Goal: Task Accomplishment & Management: Manage account settings

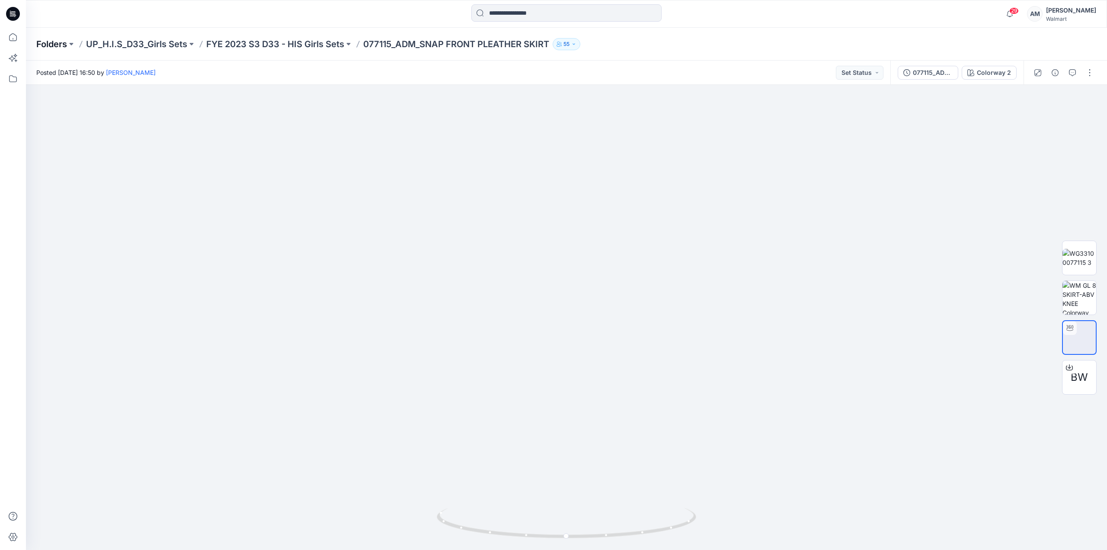
click at [56, 45] on p "Folders" at bounding box center [51, 44] width 31 height 12
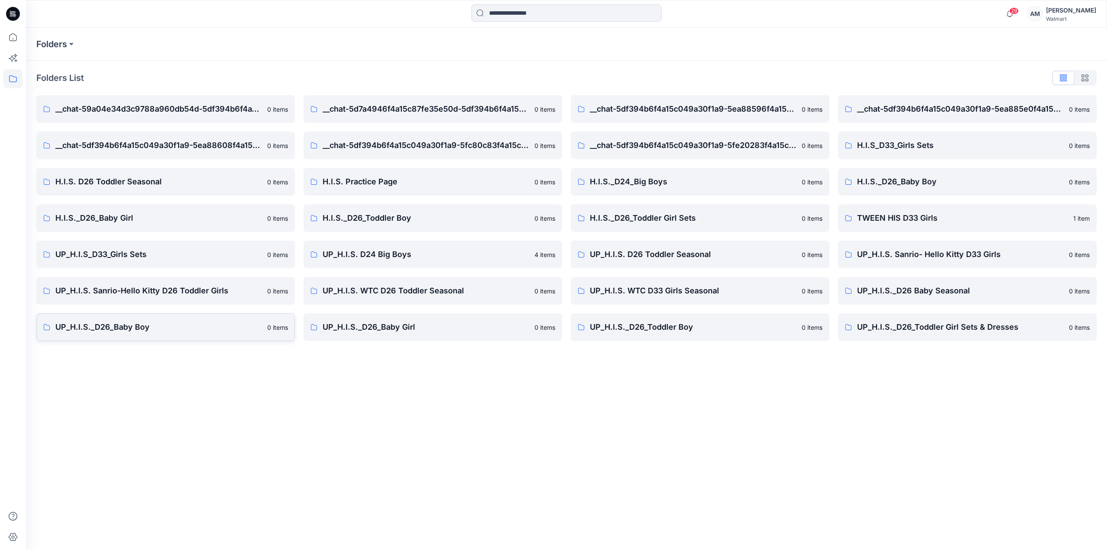
click at [173, 324] on p "UP_H.I.S._D26_Baby Boy" at bounding box center [158, 327] width 207 height 12
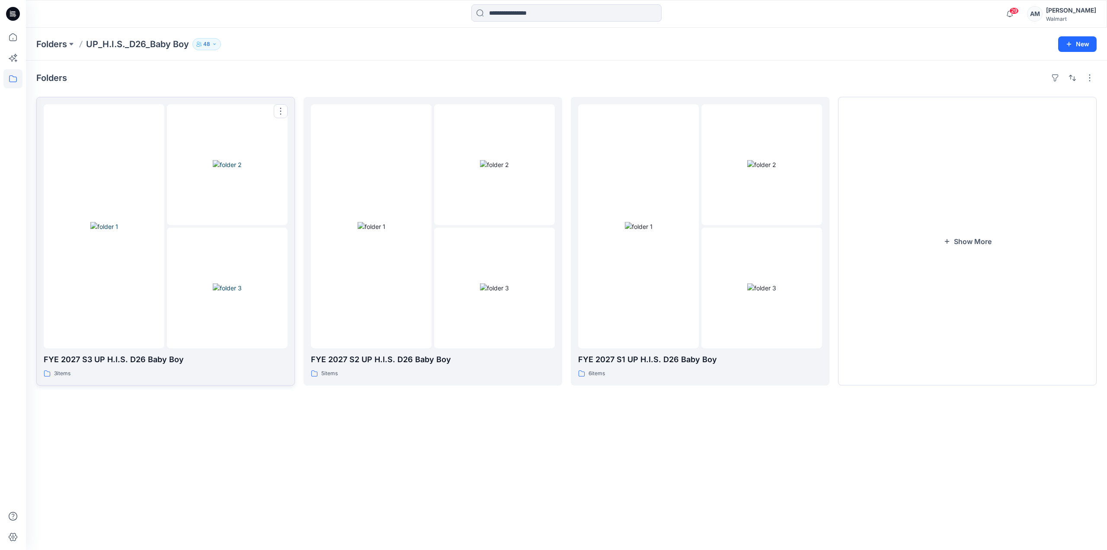
click at [161, 222] on div at bounding box center [104, 226] width 121 height 244
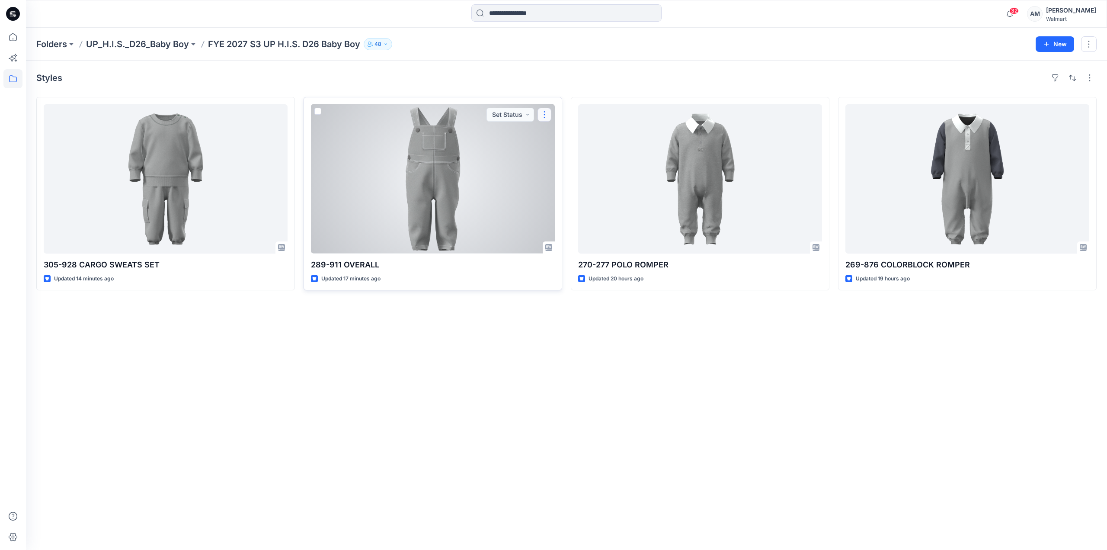
click at [542, 116] on button "button" at bounding box center [545, 115] width 14 height 14
click at [560, 131] on p "Edit" at bounding box center [560, 134] width 11 height 9
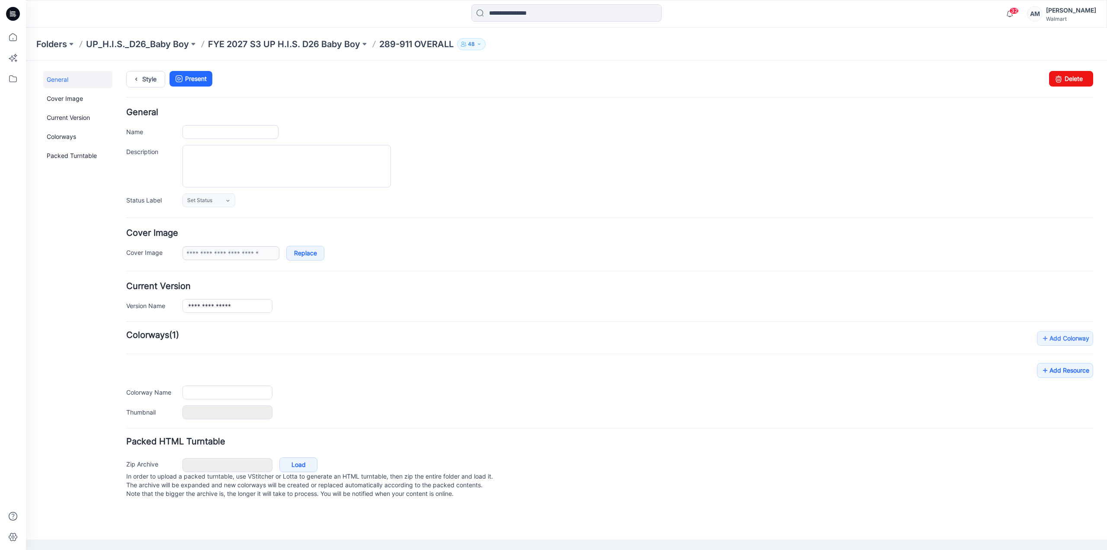
type input "**********"
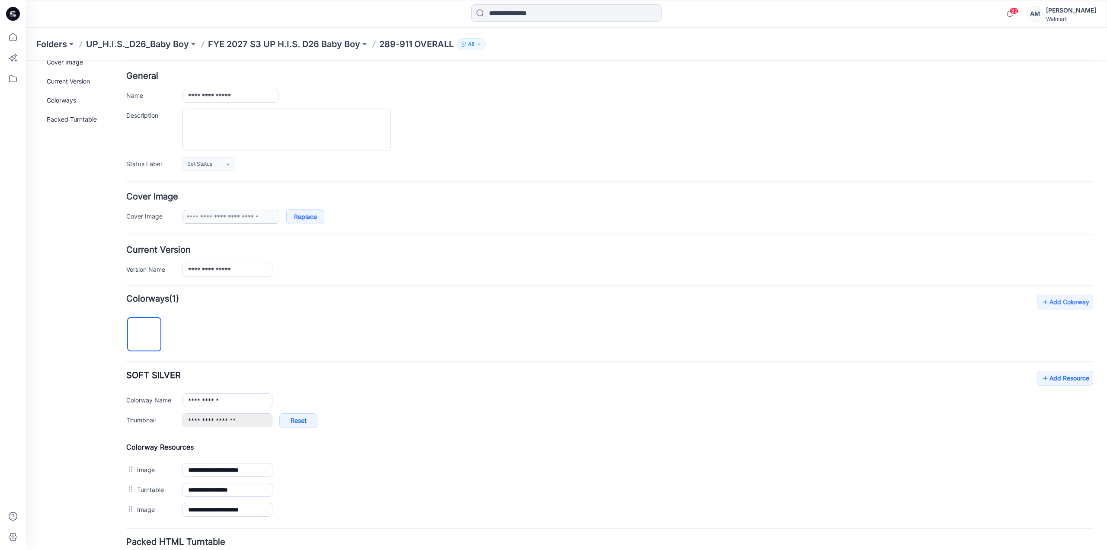
scroll to position [105, 0]
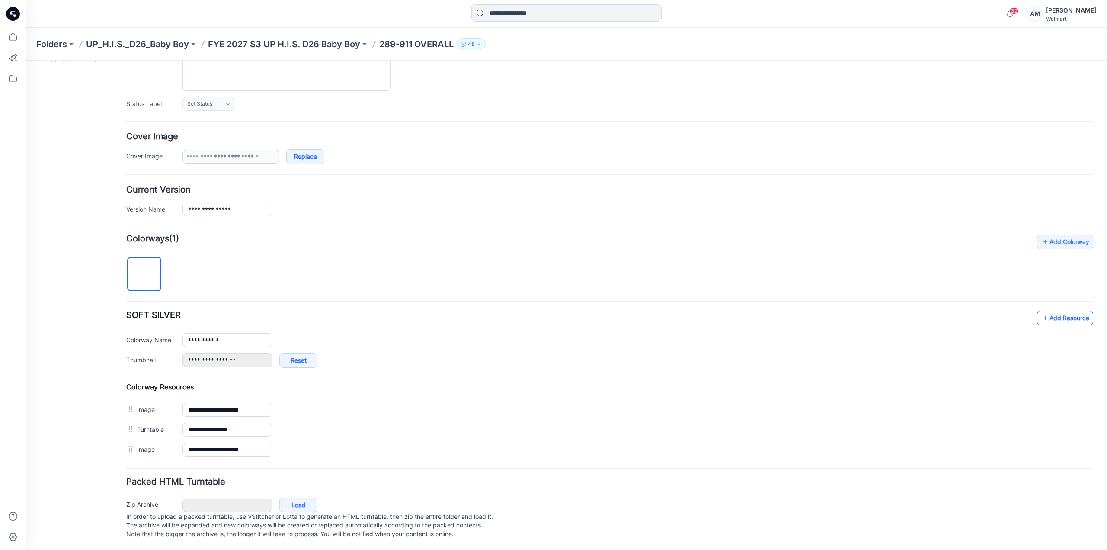
click at [1056, 311] on link "Add Resource" at bounding box center [1065, 318] width 56 height 15
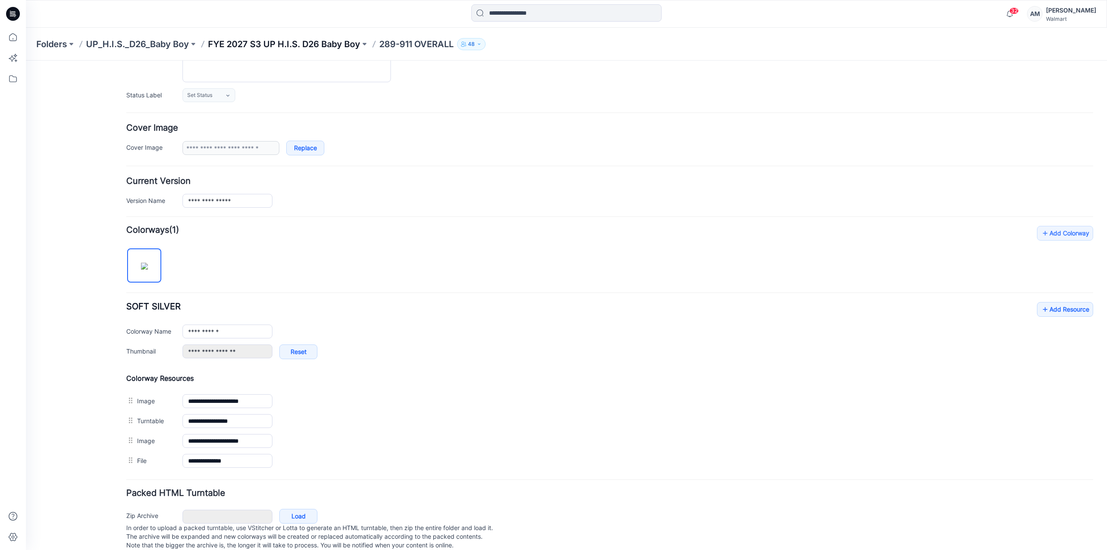
click at [323, 42] on p "FYE 2027 S3 UP H.I.S. D26 Baby Boy" at bounding box center [284, 44] width 152 height 12
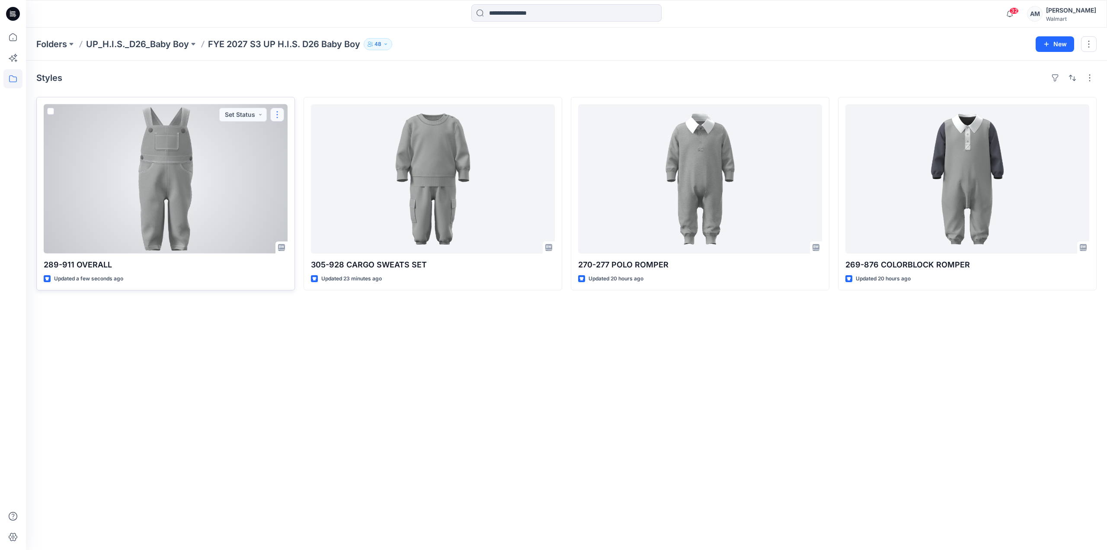
click at [277, 114] on button "button" at bounding box center [277, 115] width 14 height 14
click at [299, 137] on button "Edit" at bounding box center [318, 135] width 93 height 16
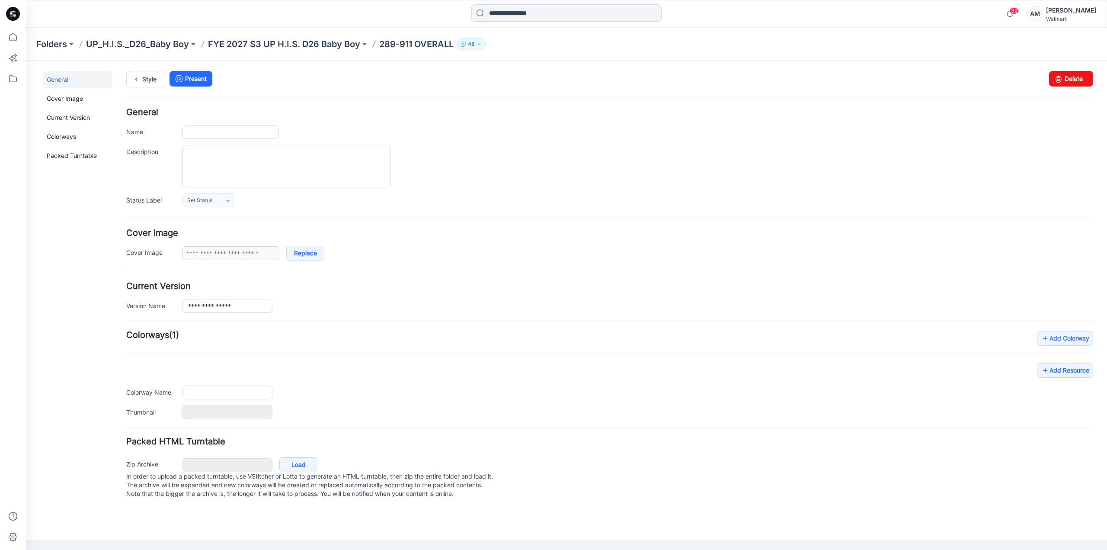
type input "**********"
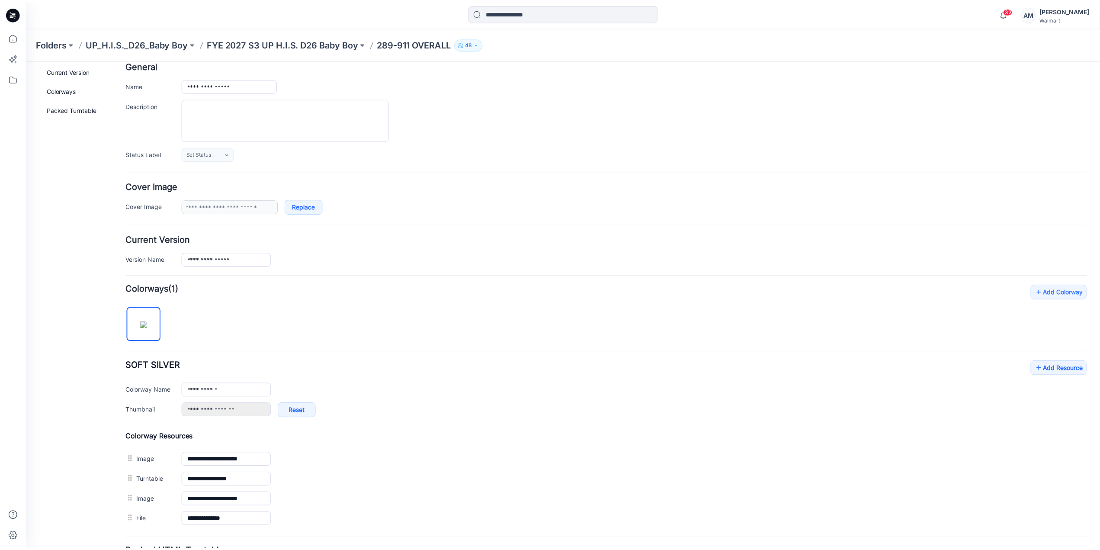
scroll to position [125, 0]
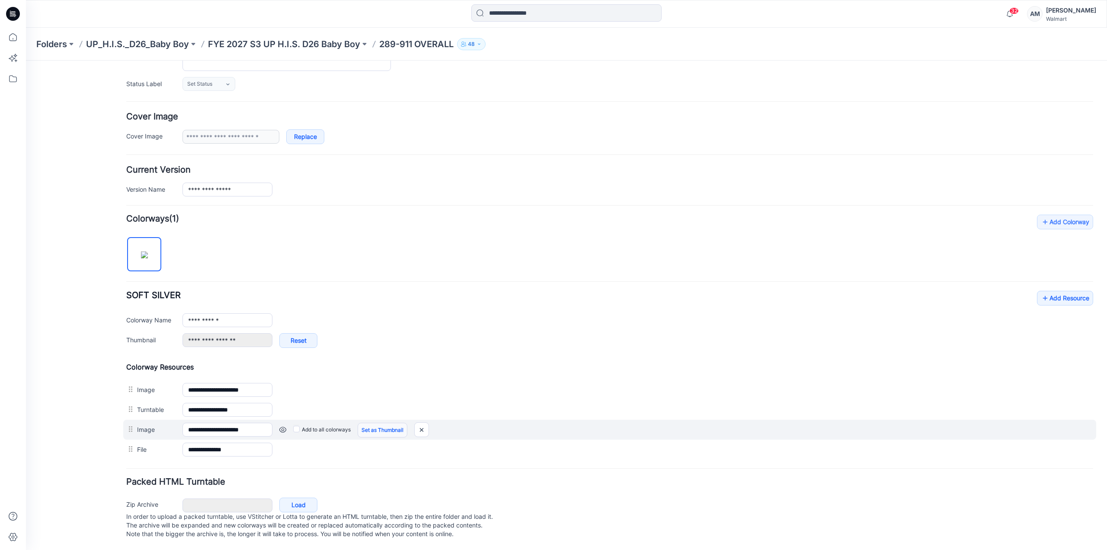
click at [377, 423] on link "Set as Thumbnail" at bounding box center [383, 430] width 50 height 15
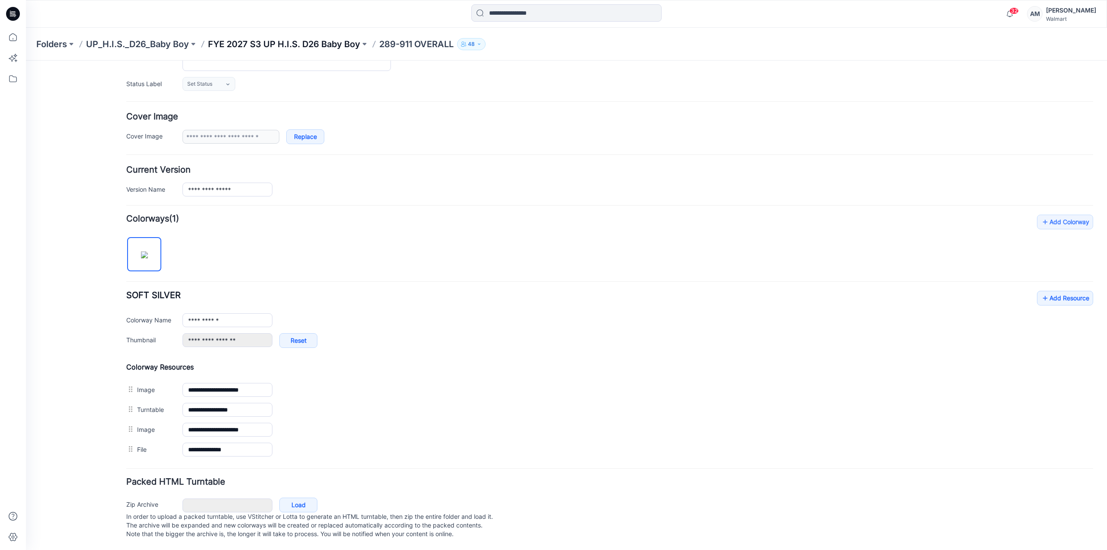
click at [298, 48] on p "FYE 2027 S3 UP H.I.S. D26 Baby Boy" at bounding box center [284, 44] width 152 height 12
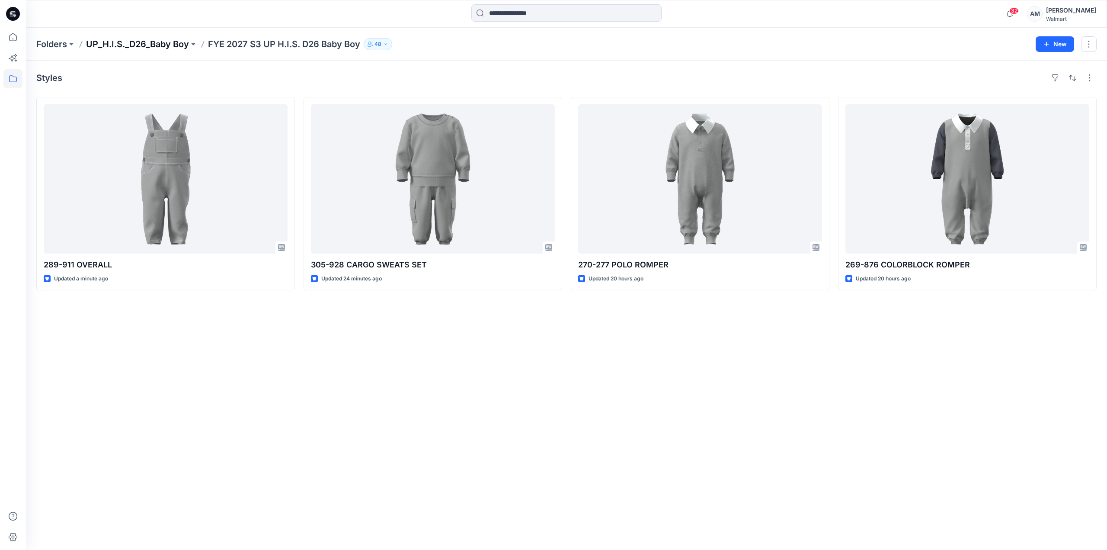
click at [140, 44] on p "UP_H.I.S._D26_Baby Boy" at bounding box center [137, 44] width 103 height 12
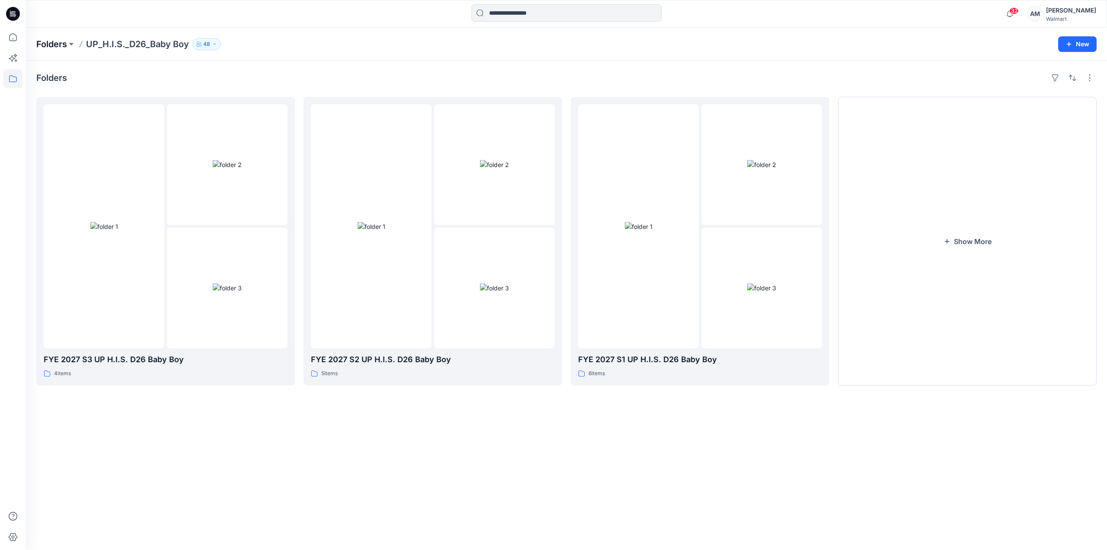
click at [56, 44] on p "Folders" at bounding box center [51, 44] width 31 height 12
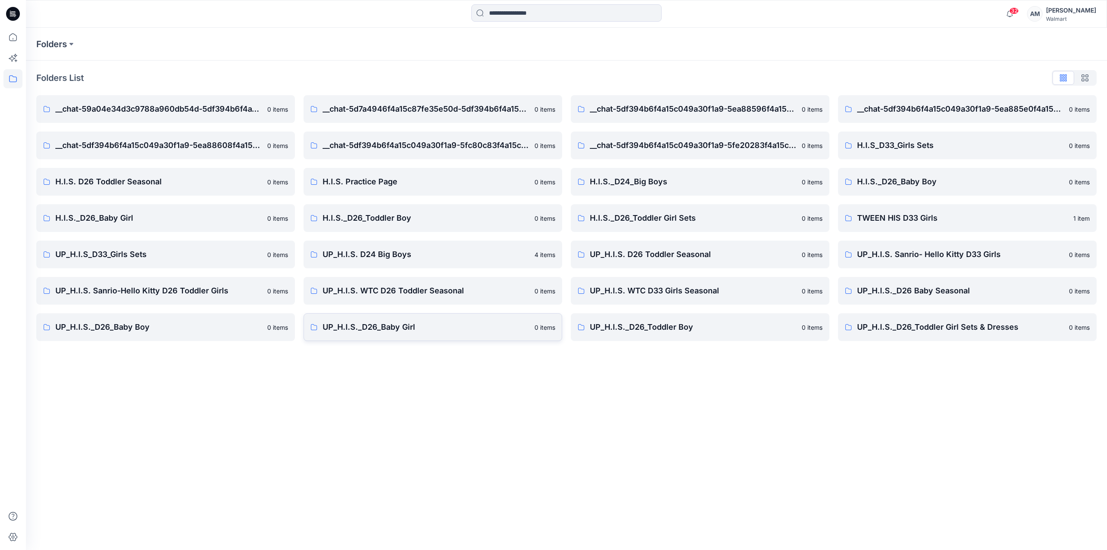
click at [457, 331] on p "UP_H.I.S._D26_Baby Girl" at bounding box center [426, 327] width 207 height 12
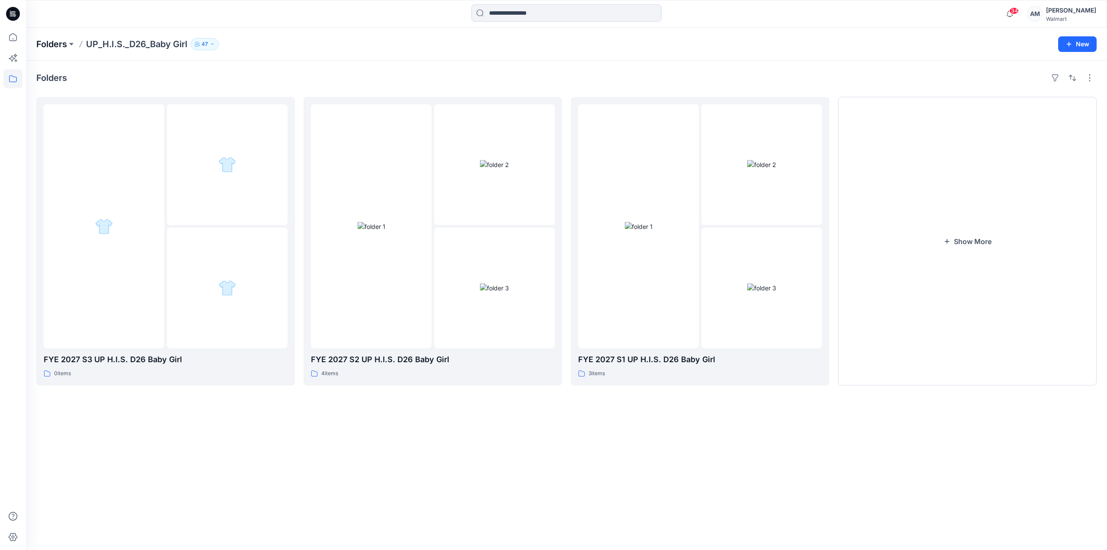
click at [55, 45] on p "Folders" at bounding box center [51, 44] width 31 height 12
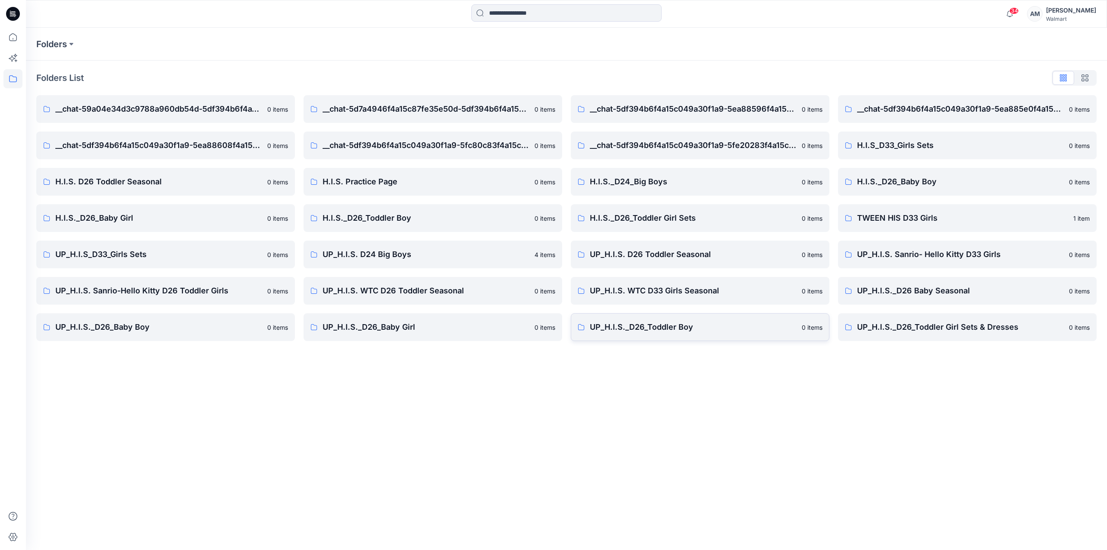
click at [709, 332] on p "UP_H.I.S._D26_Toddler Boy" at bounding box center [693, 327] width 207 height 12
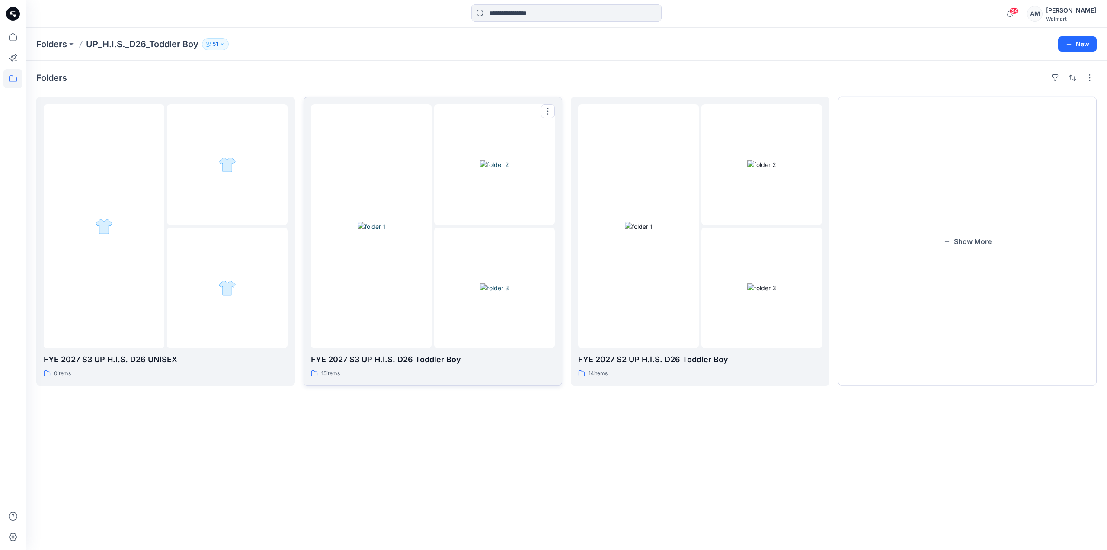
click at [445, 247] on div at bounding box center [494, 288] width 121 height 121
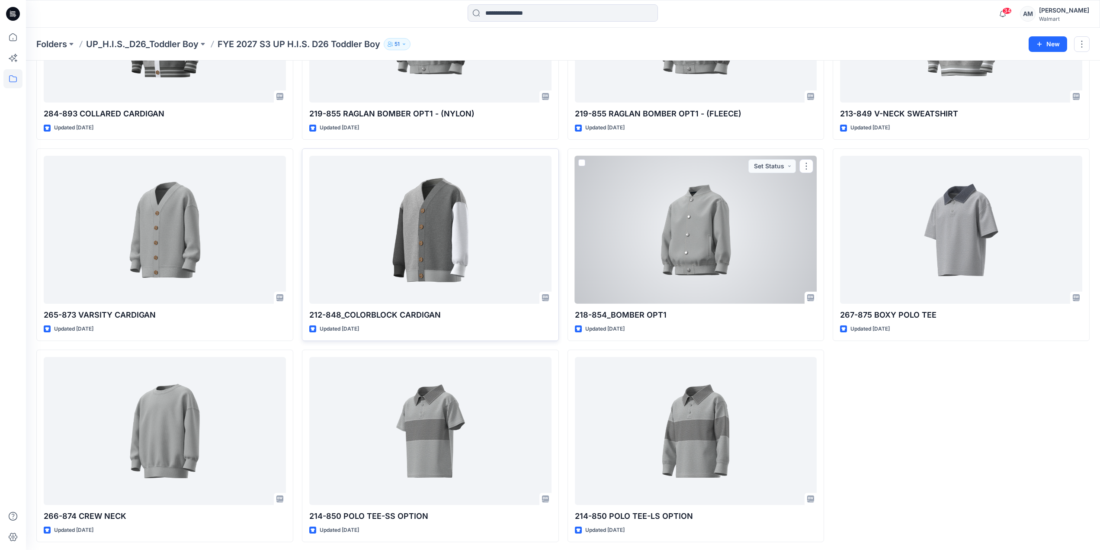
scroll to position [353, 0]
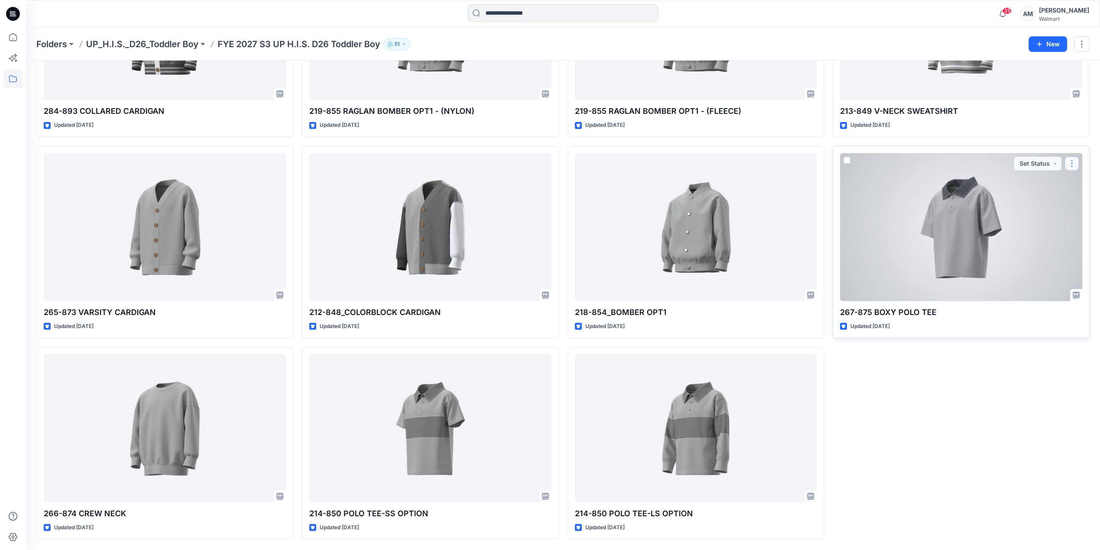
click at [1072, 165] on button "button" at bounding box center [1072, 164] width 14 height 14
click at [1006, 183] on p "Edit" at bounding box center [1004, 183] width 11 height 9
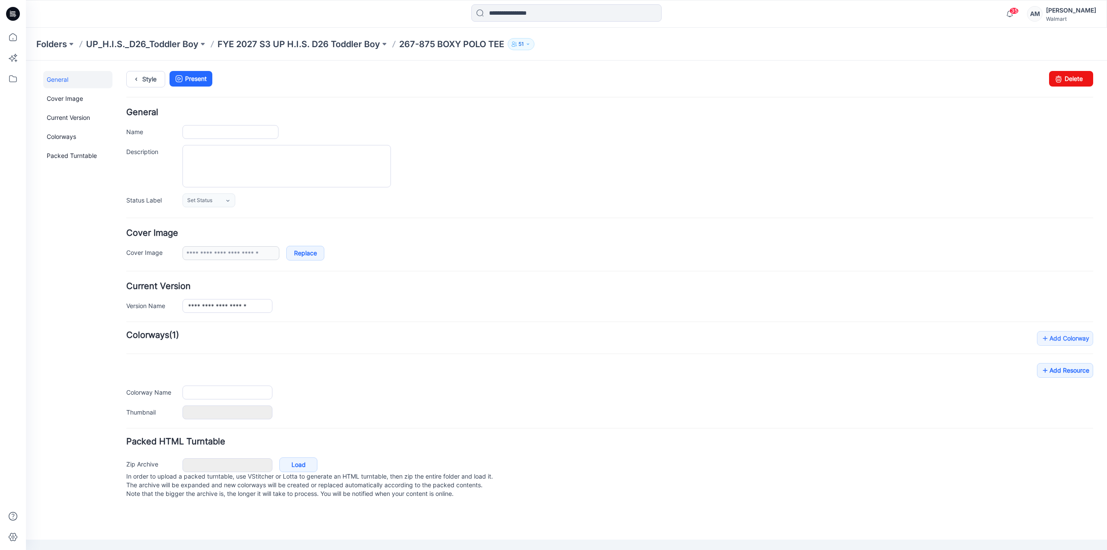
type input "**********"
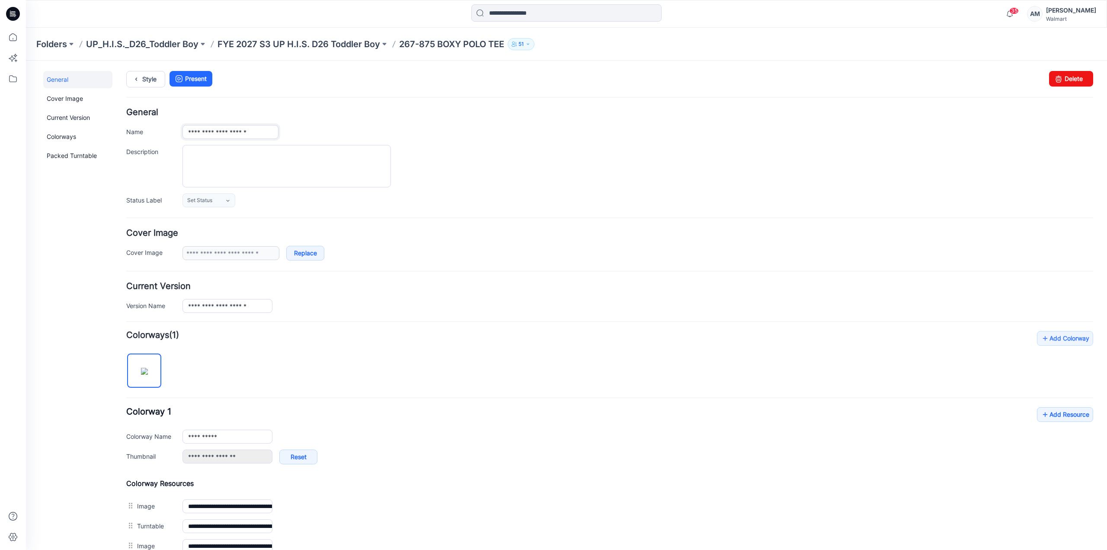
drag, startPoint x: 214, startPoint y: 132, endPoint x: 182, endPoint y: 135, distance: 32.2
click at [182, 135] on div "**********" at bounding box center [609, 132] width 967 height 14
type input "**********"
click at [350, 54] on div "Folders UP_H.I.S._D26_Toddler Boy FYE 2027 S3 UP H.I.S. D26 Toddler Boy 267-875…" at bounding box center [566, 44] width 1081 height 33
click at [350, 45] on p "FYE 2027 S3 UP H.I.S. D26 Toddler Boy" at bounding box center [299, 44] width 163 height 12
